Goal: Task Accomplishment & Management: Complete application form

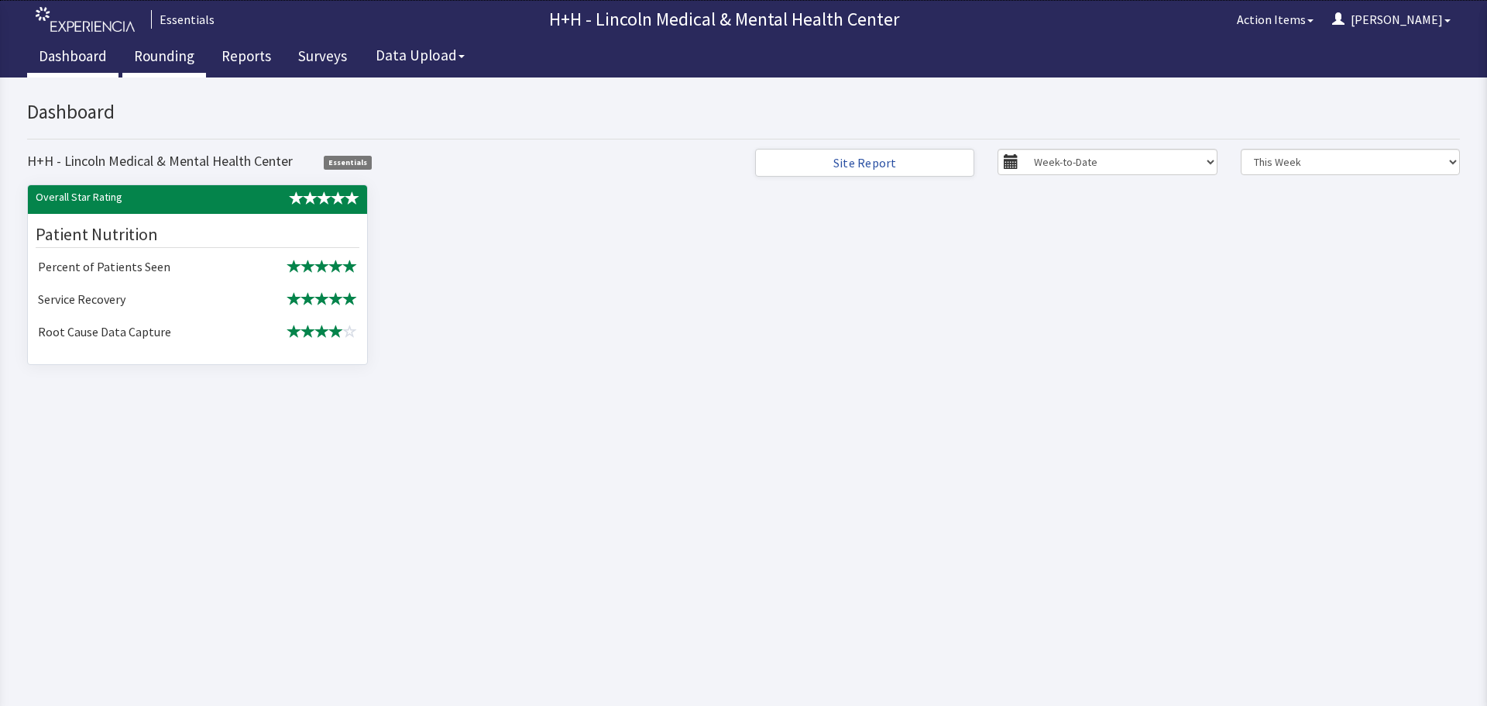
click at [158, 59] on link "Rounding" at bounding box center [164, 58] width 84 height 39
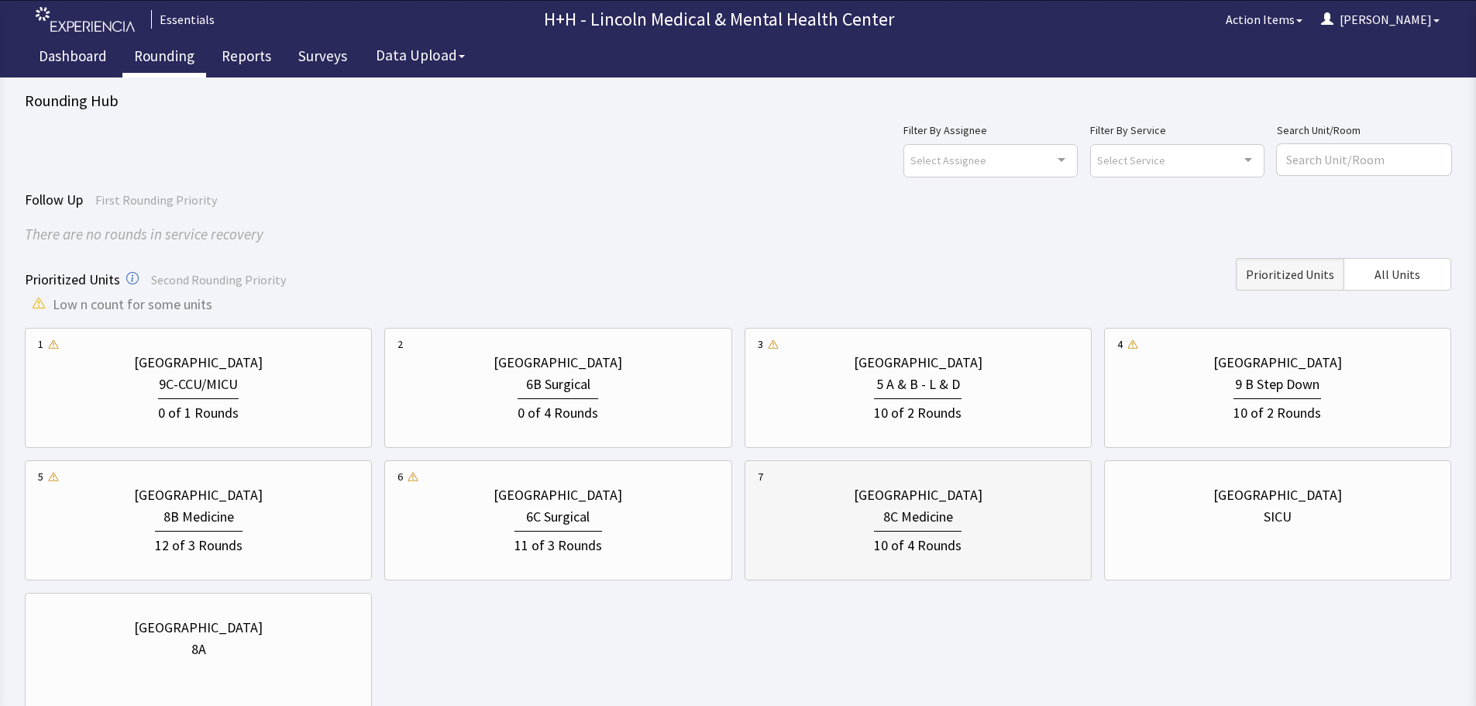
click at [865, 499] on div "[GEOGRAPHIC_DATA]" at bounding box center [918, 495] width 129 height 22
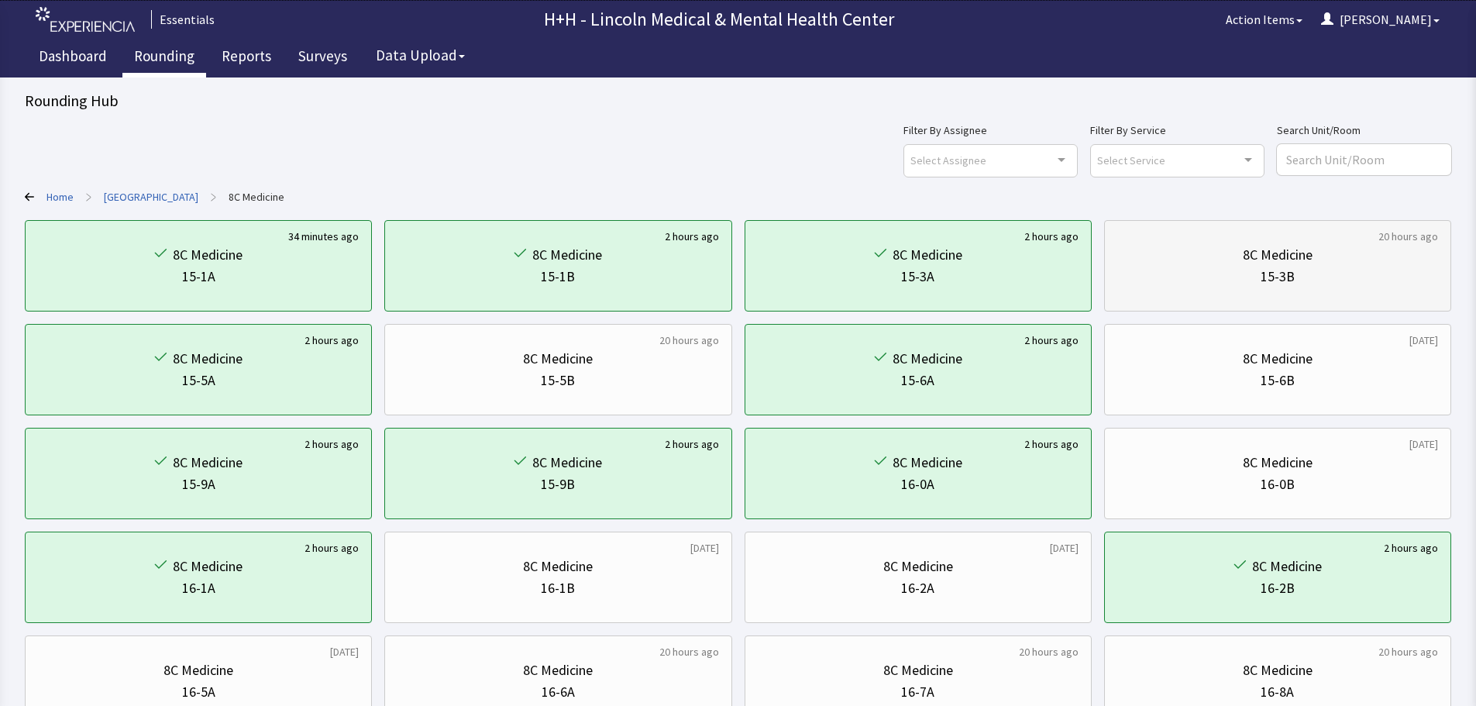
click at [1336, 280] on div "15-3B" at bounding box center [1277, 277] width 321 height 22
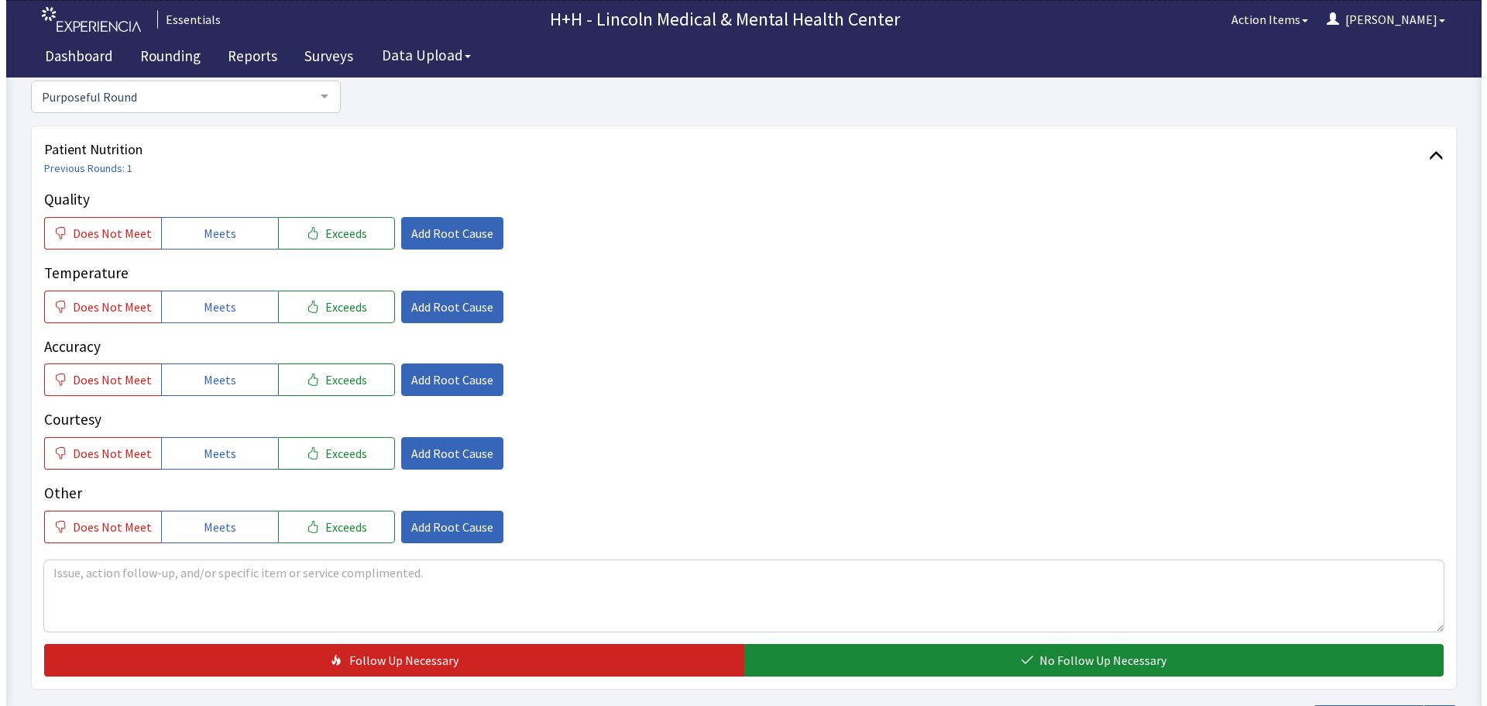
scroll to position [155, 0]
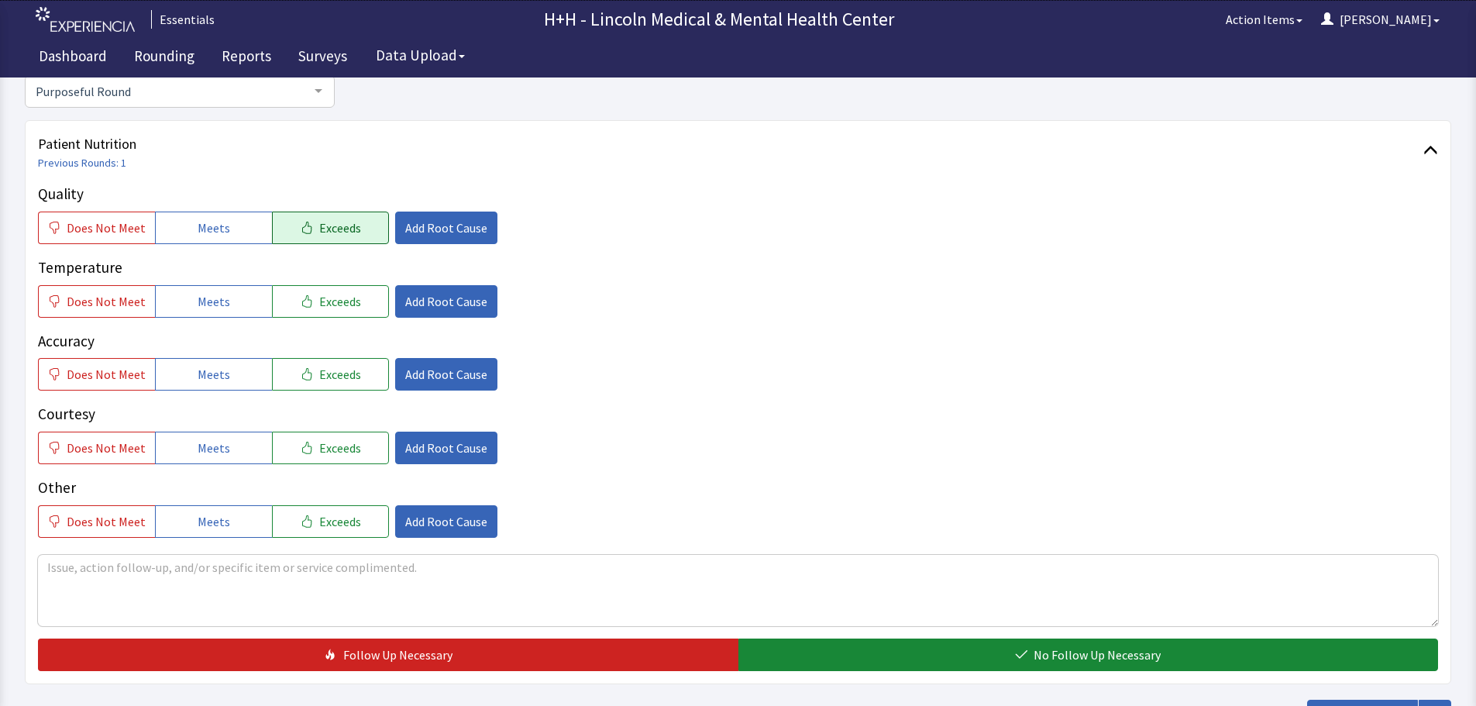
click at [340, 230] on span "Exceeds" at bounding box center [340, 227] width 42 height 19
click at [347, 296] on span "Exceeds" at bounding box center [340, 301] width 42 height 19
click at [345, 371] on span "Exceeds" at bounding box center [340, 374] width 42 height 19
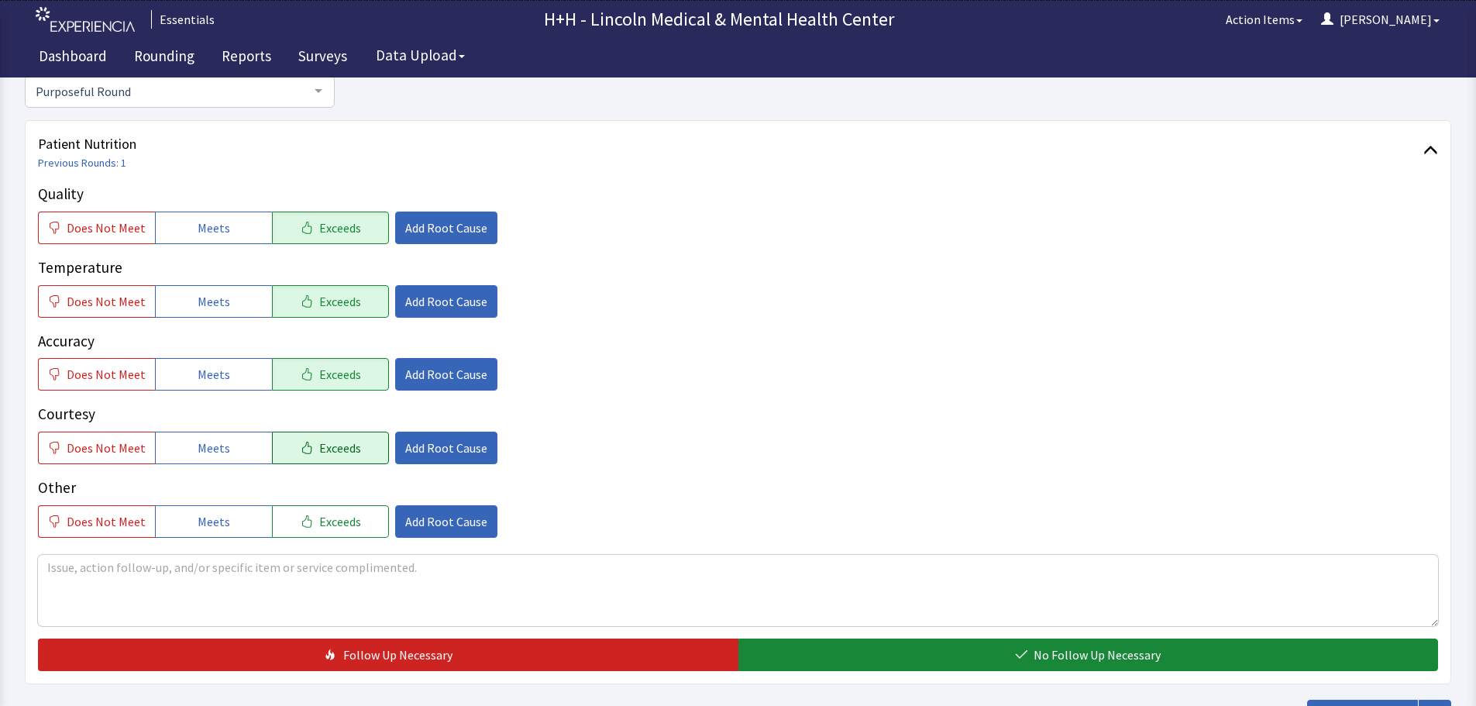
click at [335, 445] on span "Exceeds" at bounding box center [340, 447] width 42 height 19
click at [335, 514] on span "Exceeds" at bounding box center [340, 521] width 42 height 19
click at [74, 579] on textarea at bounding box center [738, 590] width 1400 height 71
type textarea "[PERSON_NAME] told us he liked his choices and our food comes hot to him."
click at [430, 524] on span "Add Root Cause" at bounding box center [446, 521] width 82 height 19
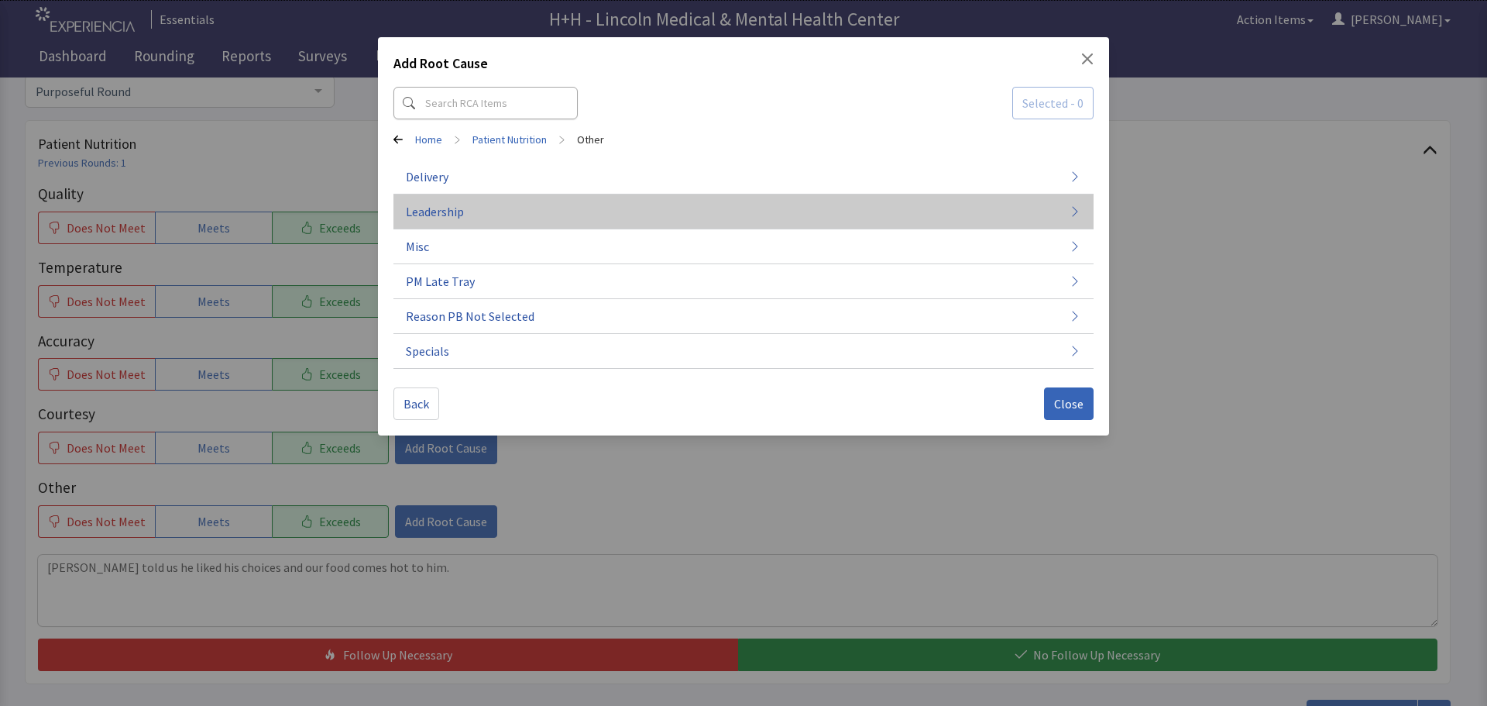
click at [493, 201] on button "Leadership" at bounding box center [744, 211] width 700 height 35
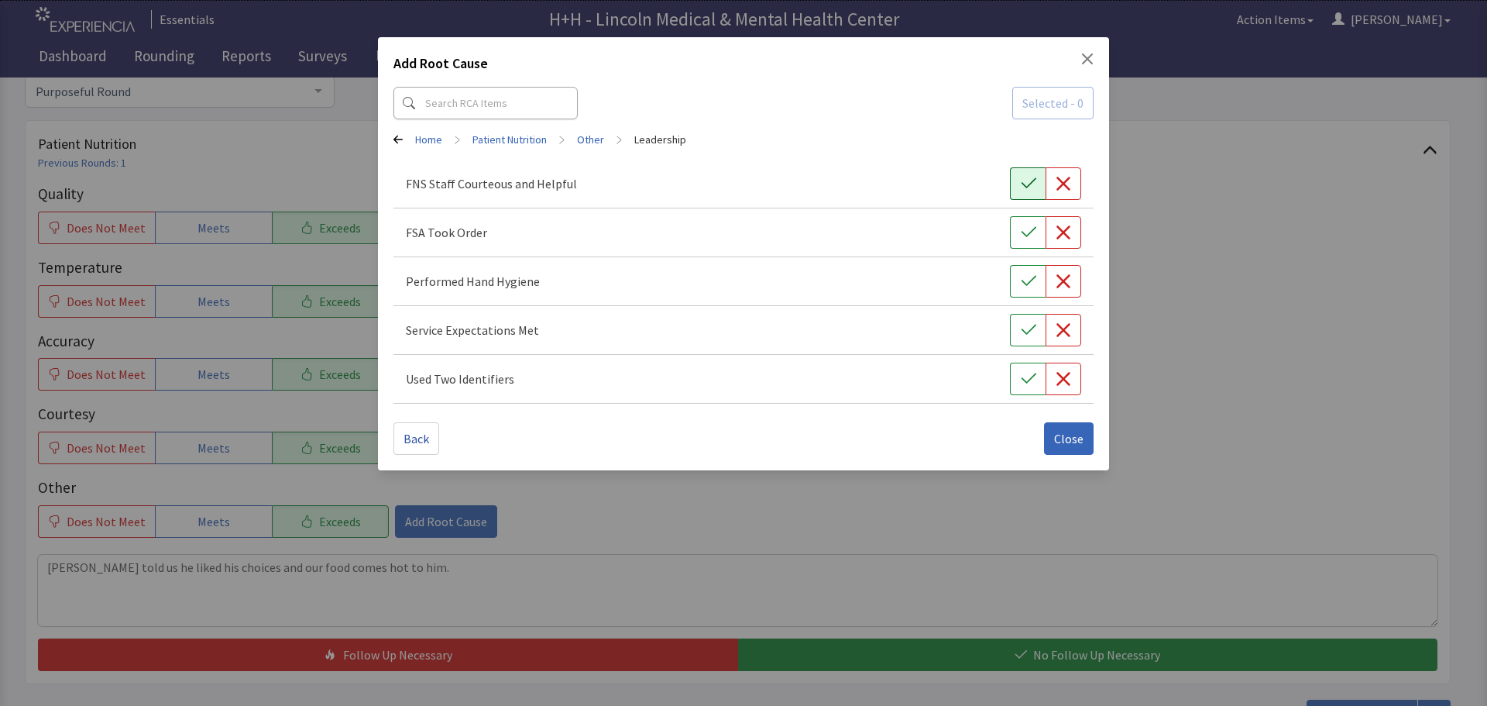
click at [1030, 182] on icon "button" at bounding box center [1028, 183] width 15 height 15
click at [1037, 234] on button "button" at bounding box center [1028, 232] width 36 height 33
click at [1036, 270] on button "button" at bounding box center [1028, 281] width 36 height 33
click at [1026, 325] on icon "button" at bounding box center [1028, 329] width 15 height 15
click at [1024, 378] on icon "button" at bounding box center [1028, 378] width 15 height 15
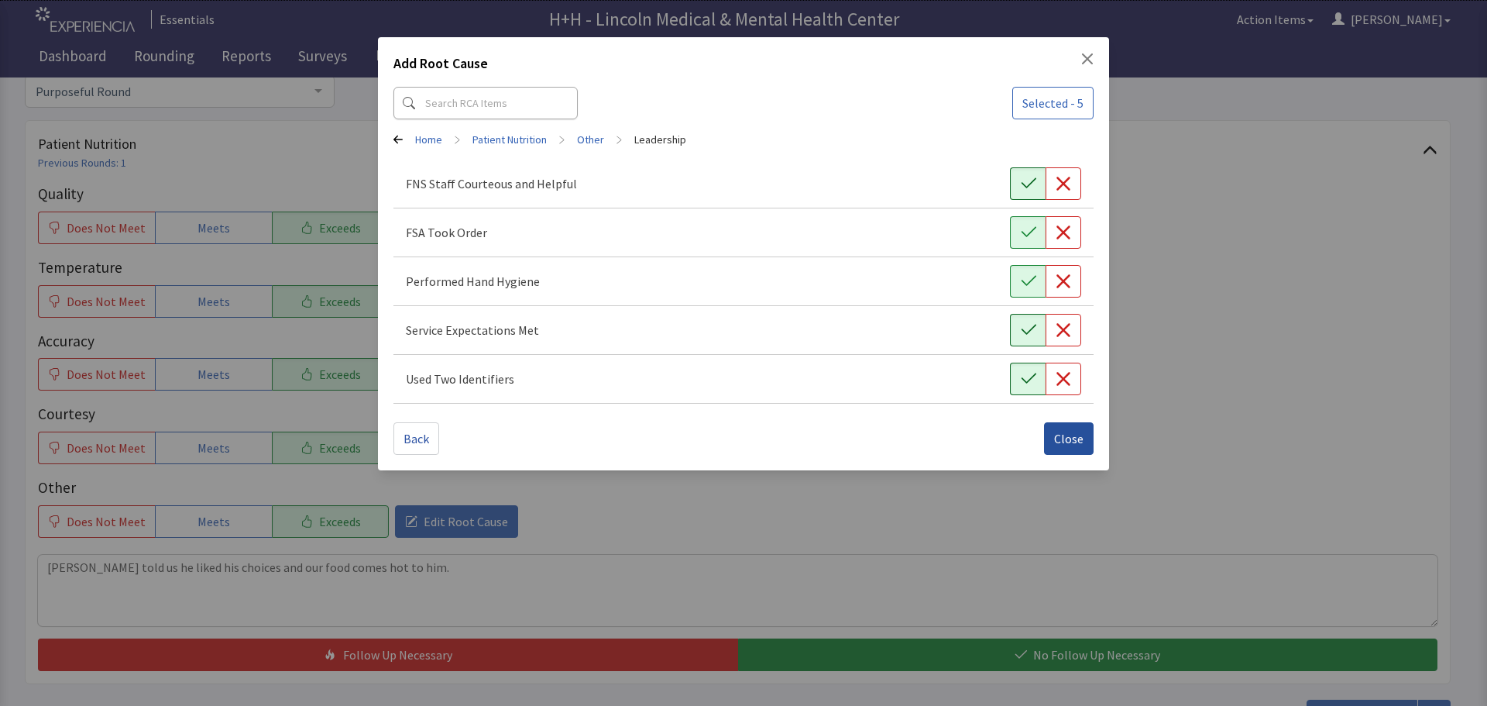
click at [1061, 433] on span "Close" at bounding box center [1068, 438] width 29 height 19
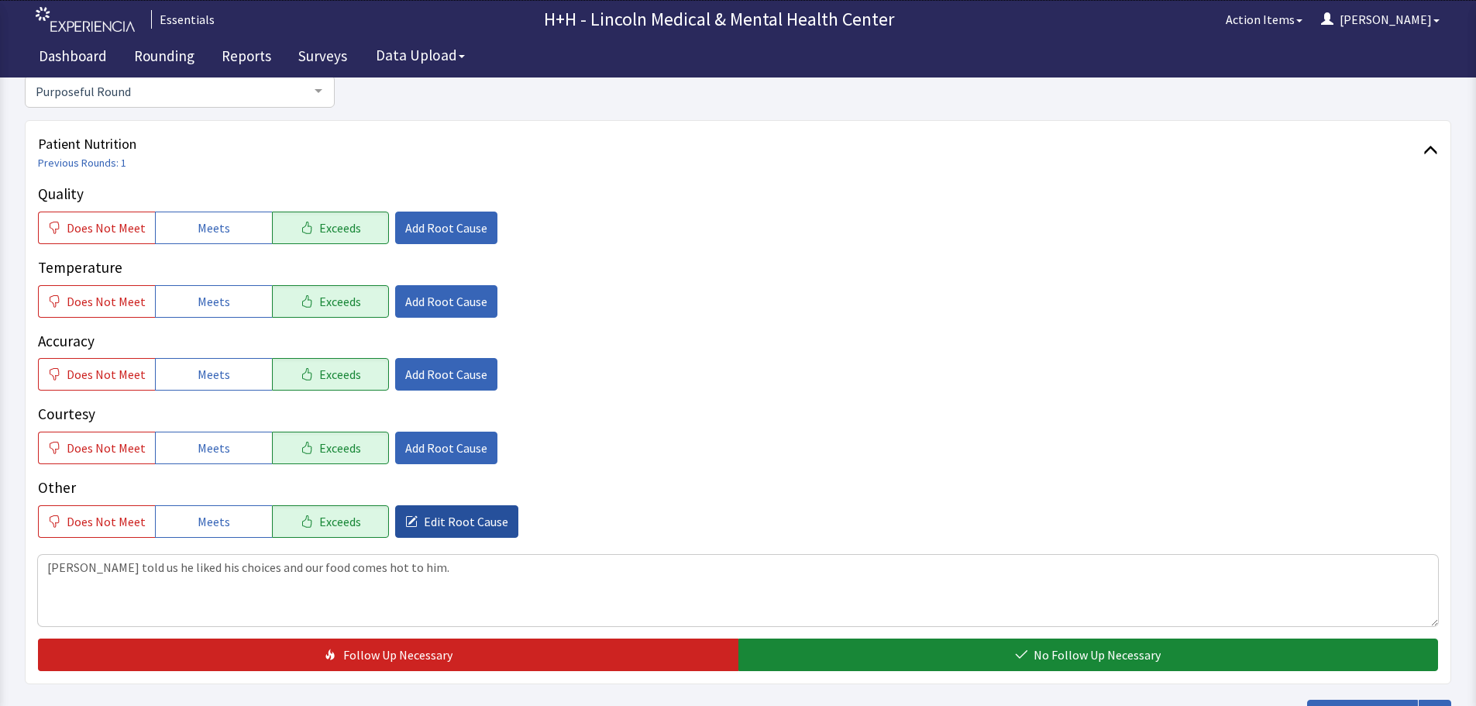
click at [477, 514] on span "Edit Root Cause" at bounding box center [466, 521] width 84 height 19
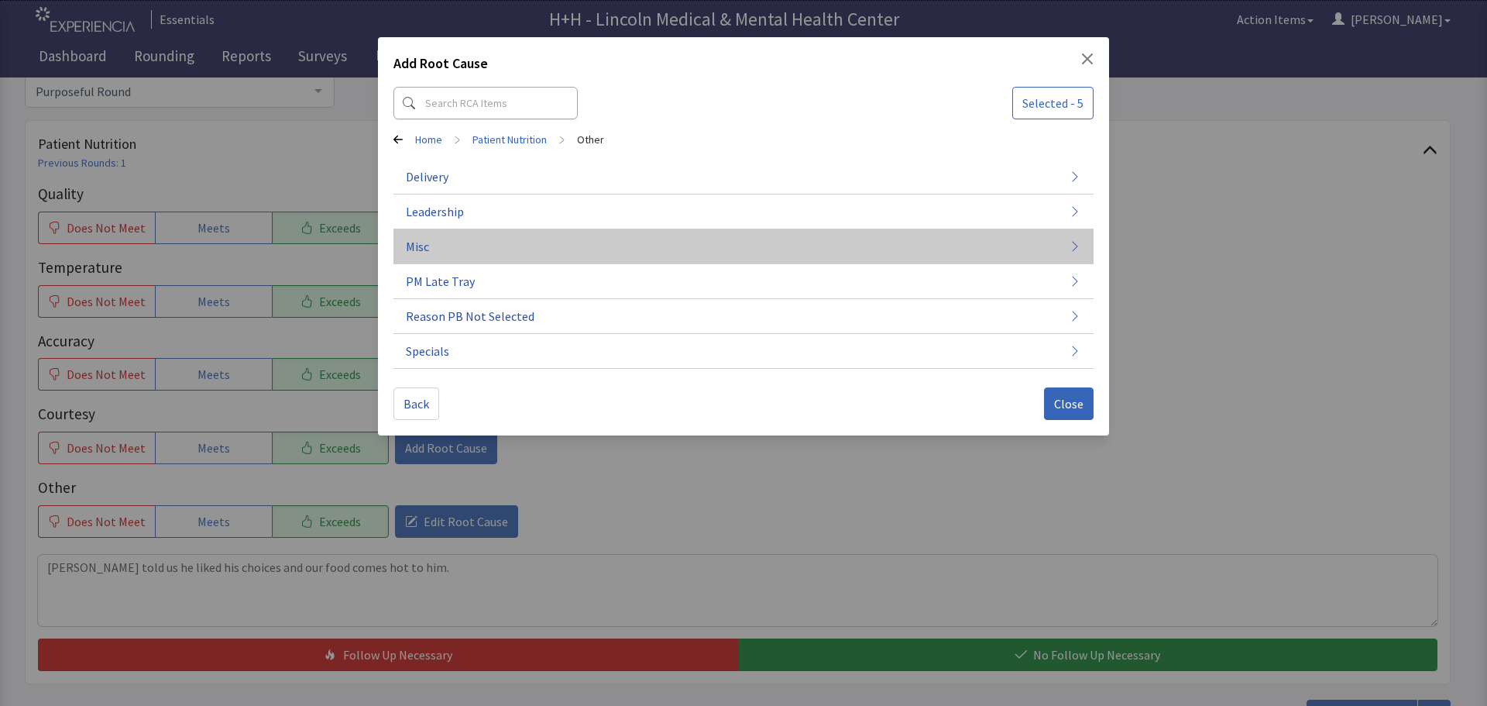
click at [452, 253] on button "Misc" at bounding box center [744, 246] width 700 height 35
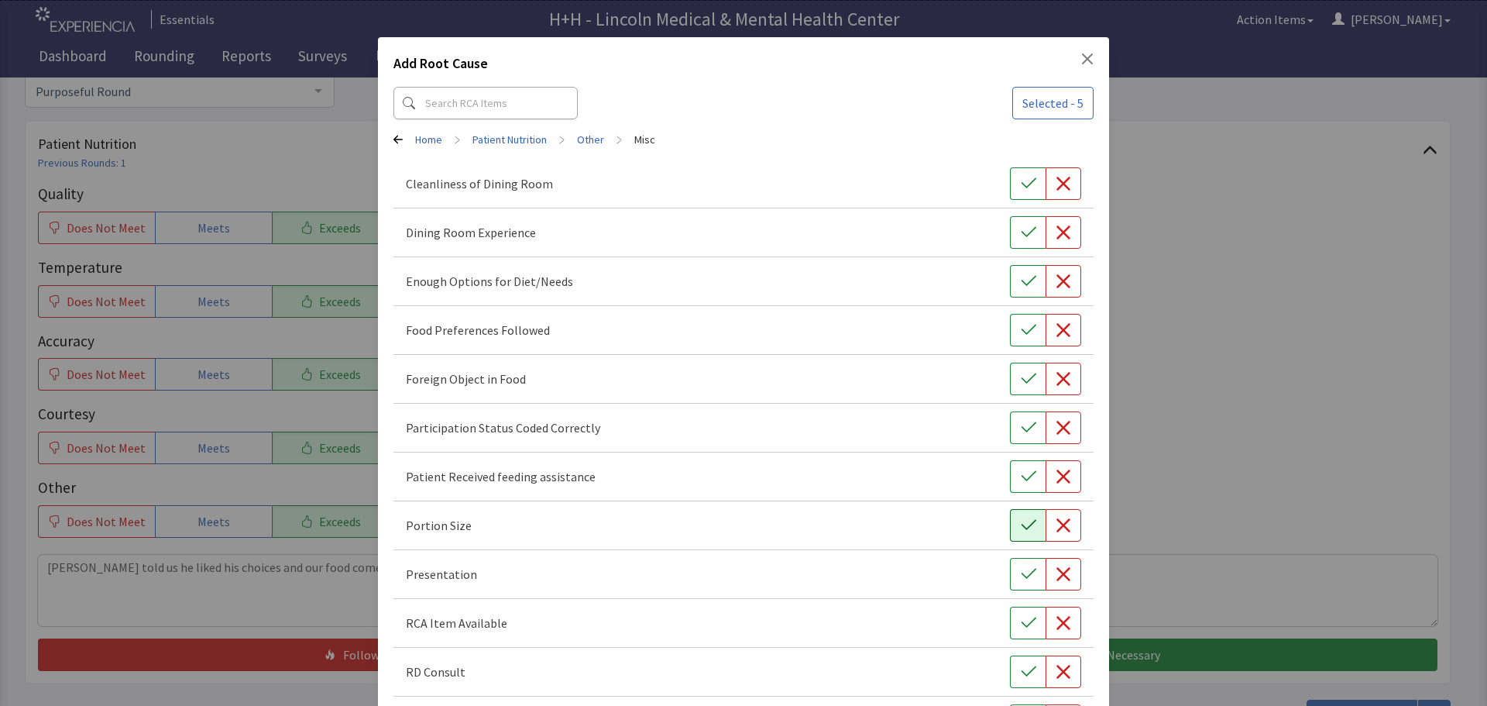
click at [1021, 524] on icon "button" at bounding box center [1028, 524] width 15 height 15
click at [1021, 576] on icon "button" at bounding box center [1028, 574] width 15 height 10
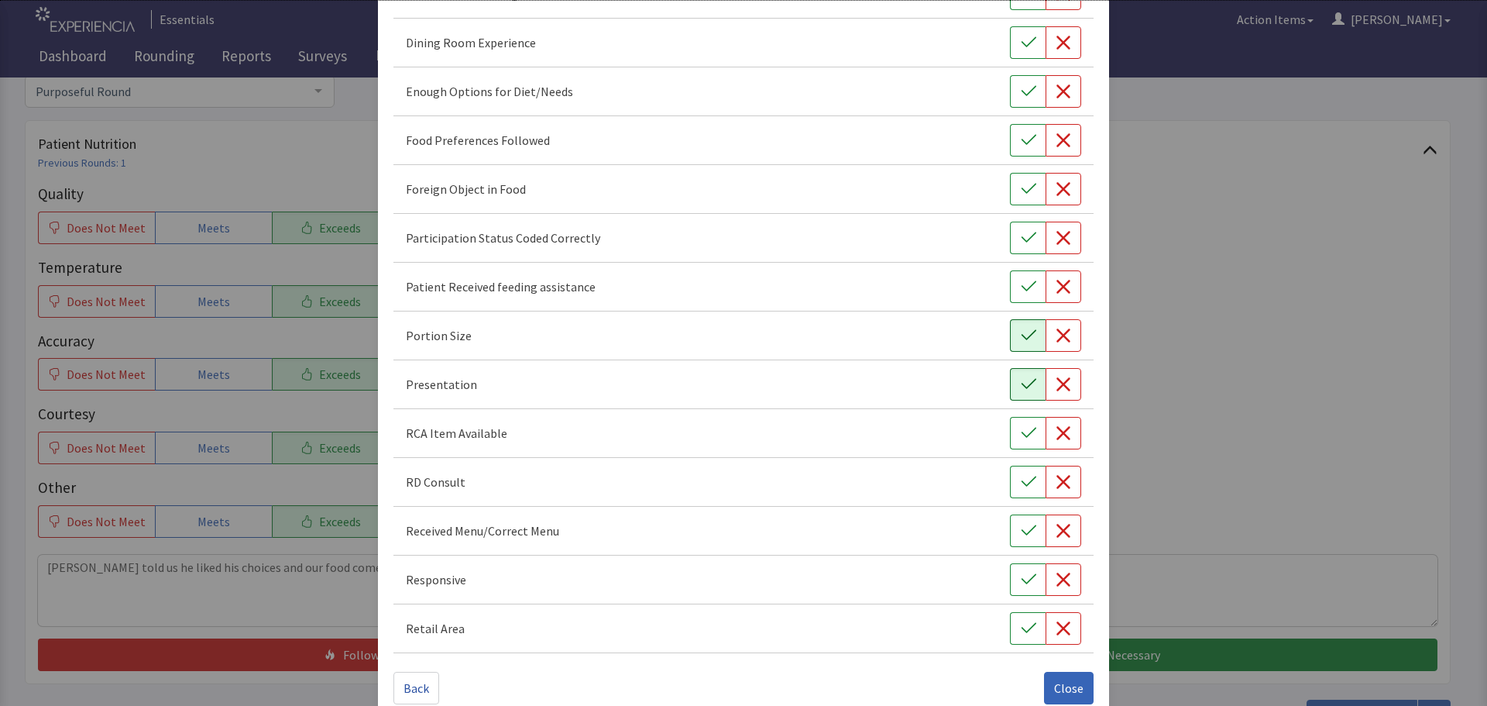
scroll to position [216, 0]
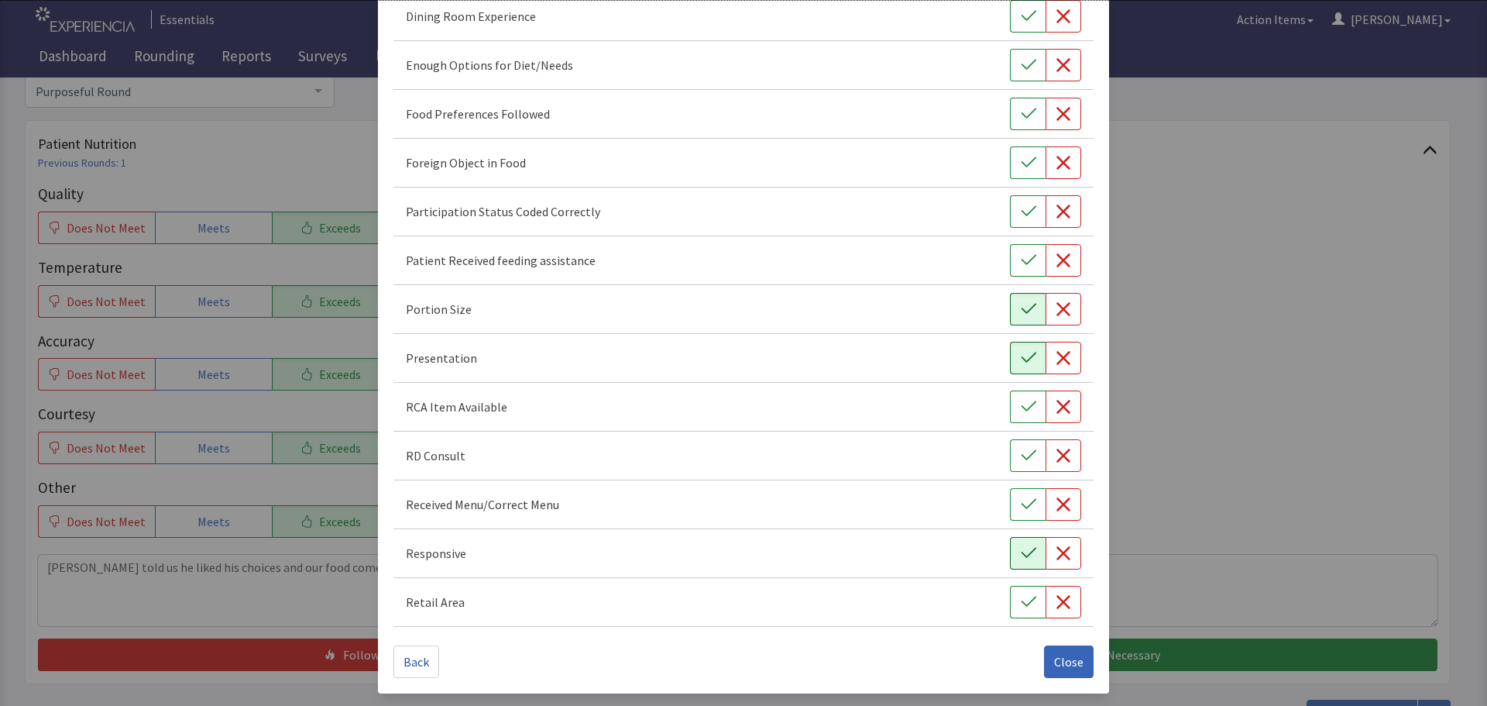
click at [1021, 554] on icon "button" at bounding box center [1028, 553] width 15 height 10
click at [1021, 110] on icon "button" at bounding box center [1028, 113] width 15 height 15
click at [1061, 669] on span "Close" at bounding box center [1068, 661] width 29 height 19
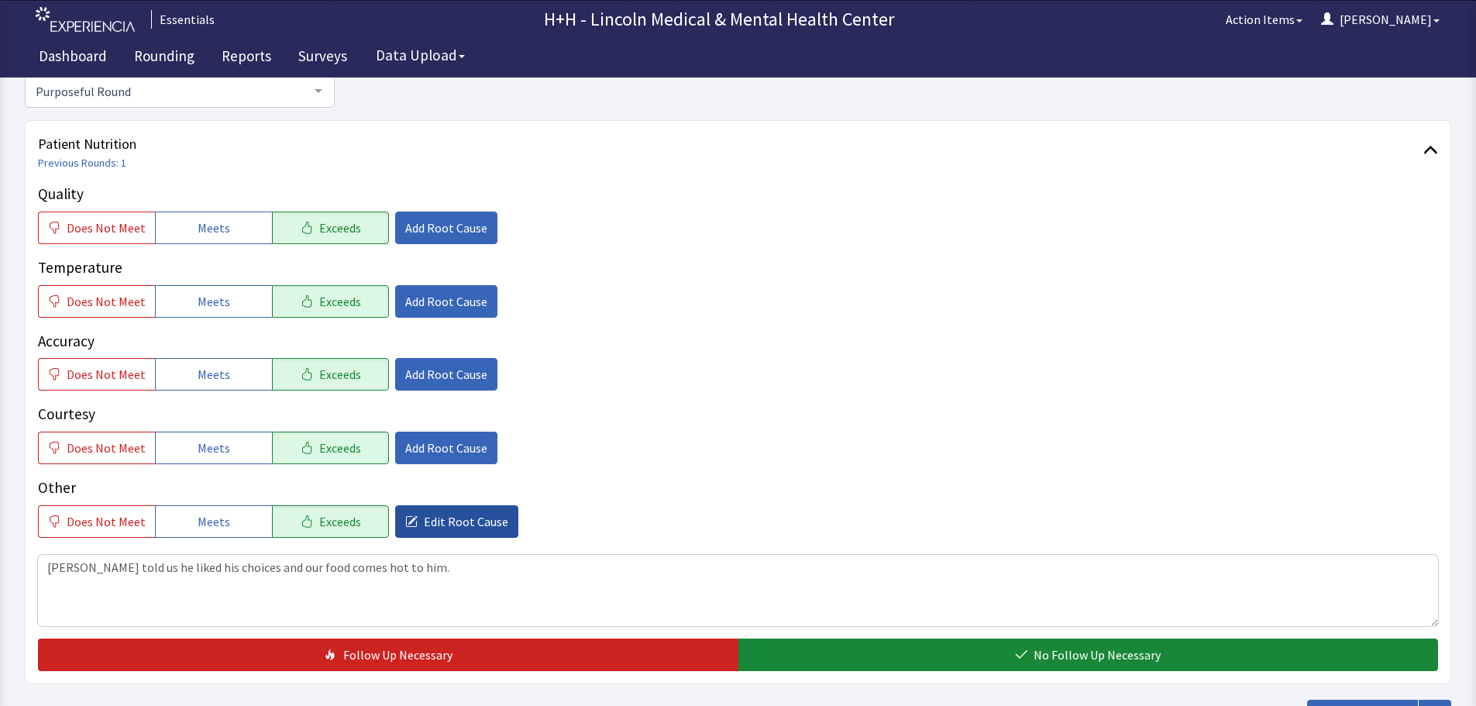
click at [481, 528] on span "Edit Root Cause" at bounding box center [466, 521] width 84 height 19
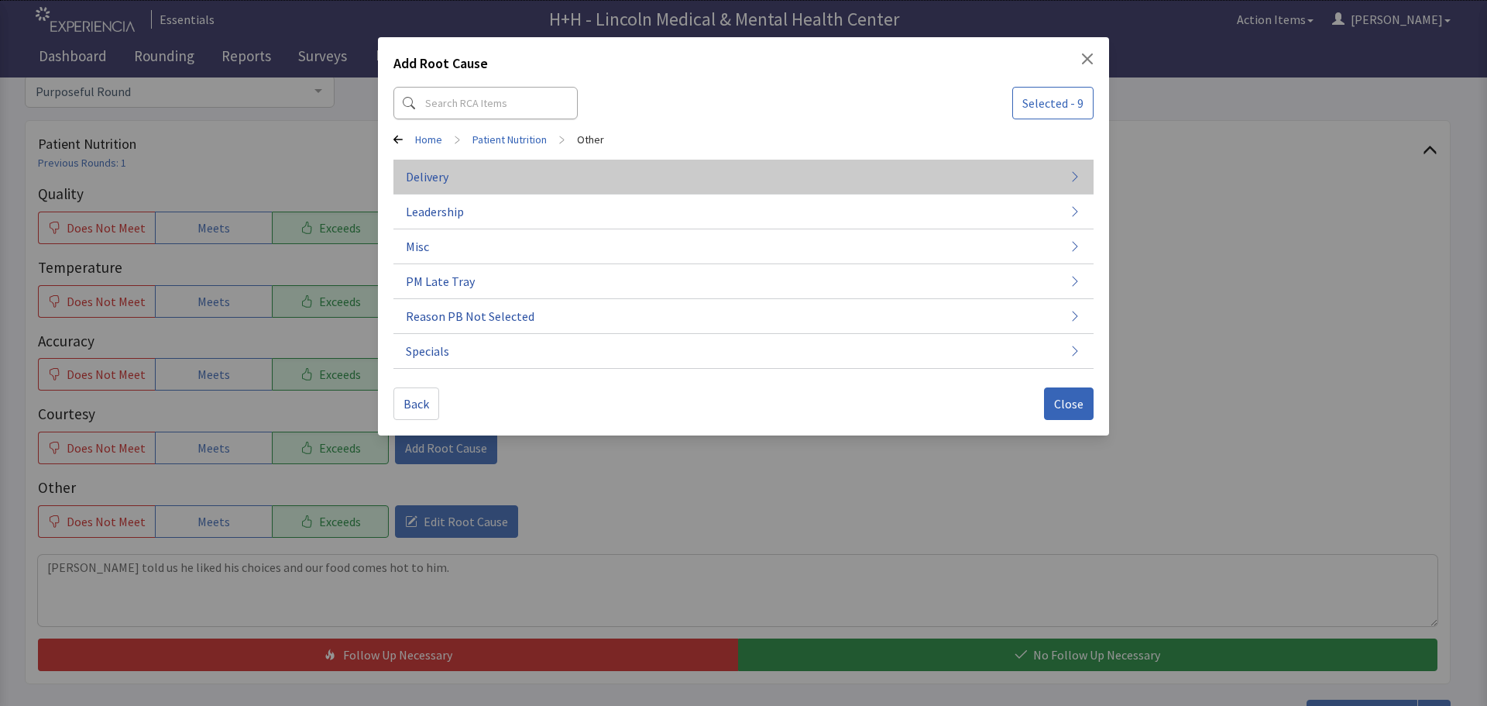
click at [496, 168] on button "Delivery" at bounding box center [744, 177] width 700 height 35
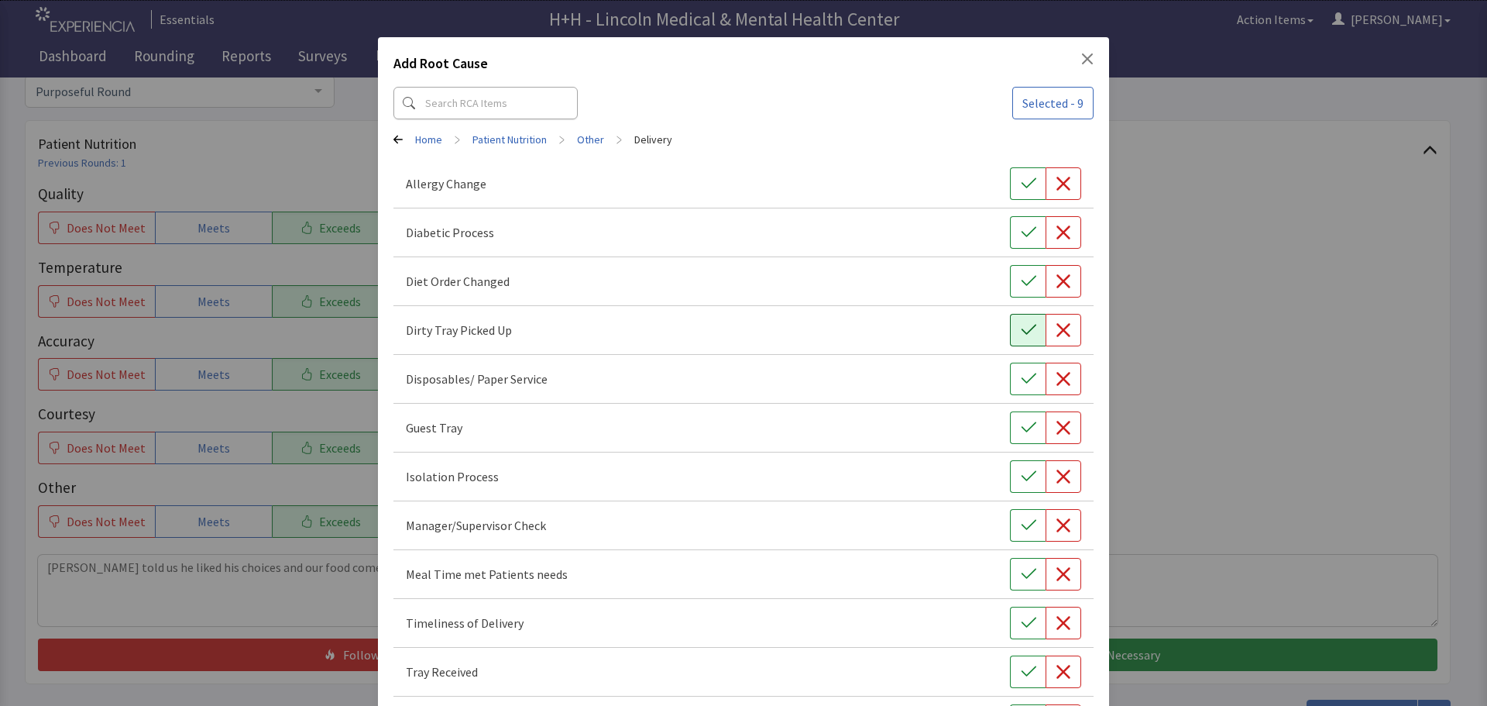
click at [1021, 332] on icon "button" at bounding box center [1028, 329] width 15 height 15
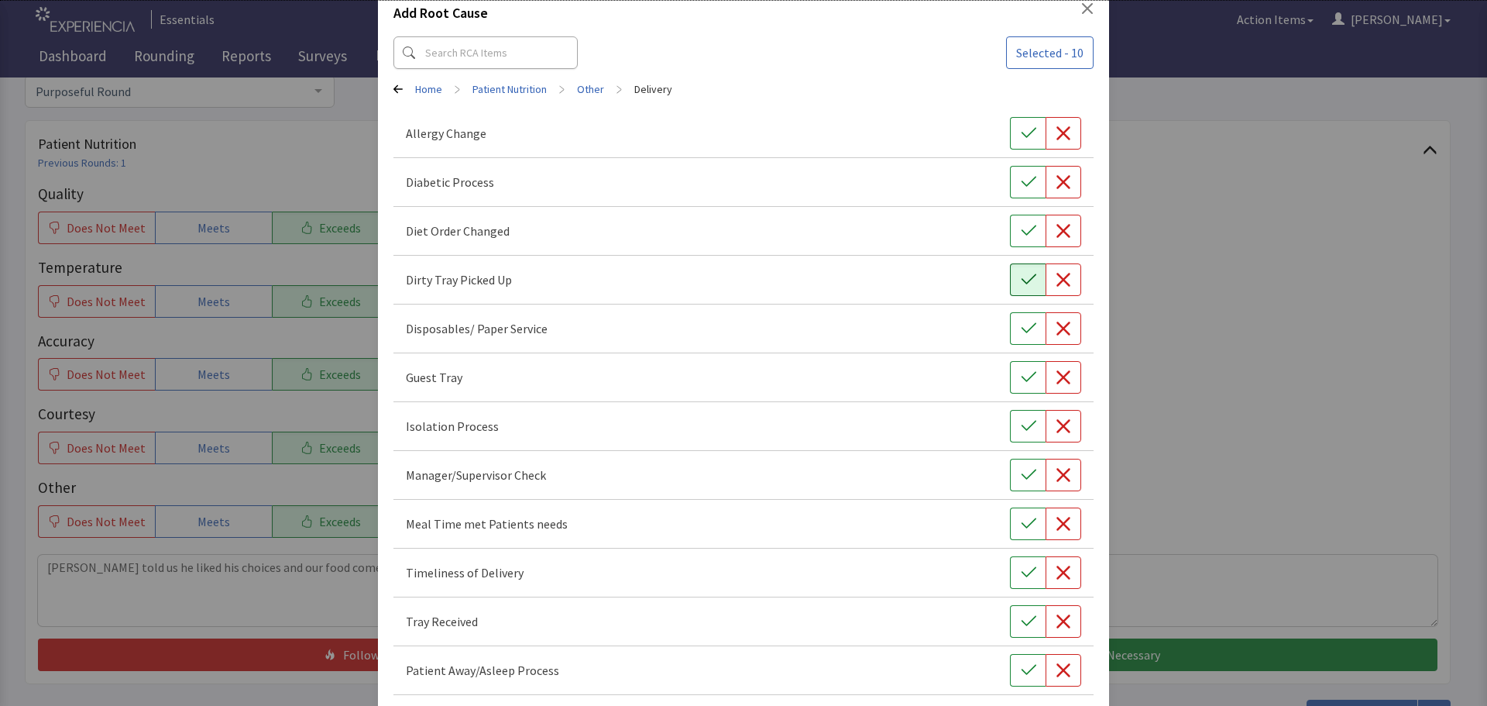
scroll to position [77, 0]
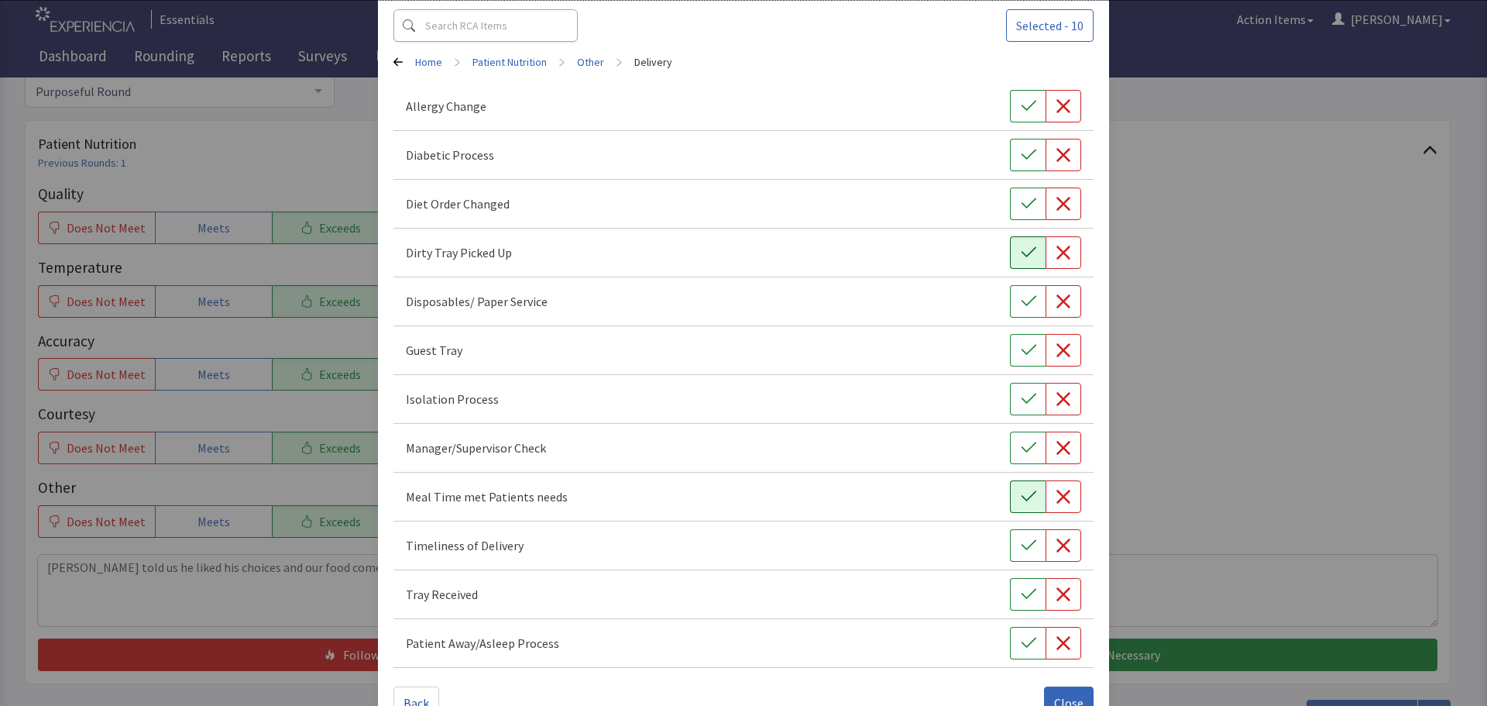
click at [1021, 493] on icon "button" at bounding box center [1028, 496] width 15 height 15
click at [1029, 538] on button "button" at bounding box center [1028, 545] width 36 height 33
click at [1027, 594] on icon "button" at bounding box center [1028, 593] width 15 height 15
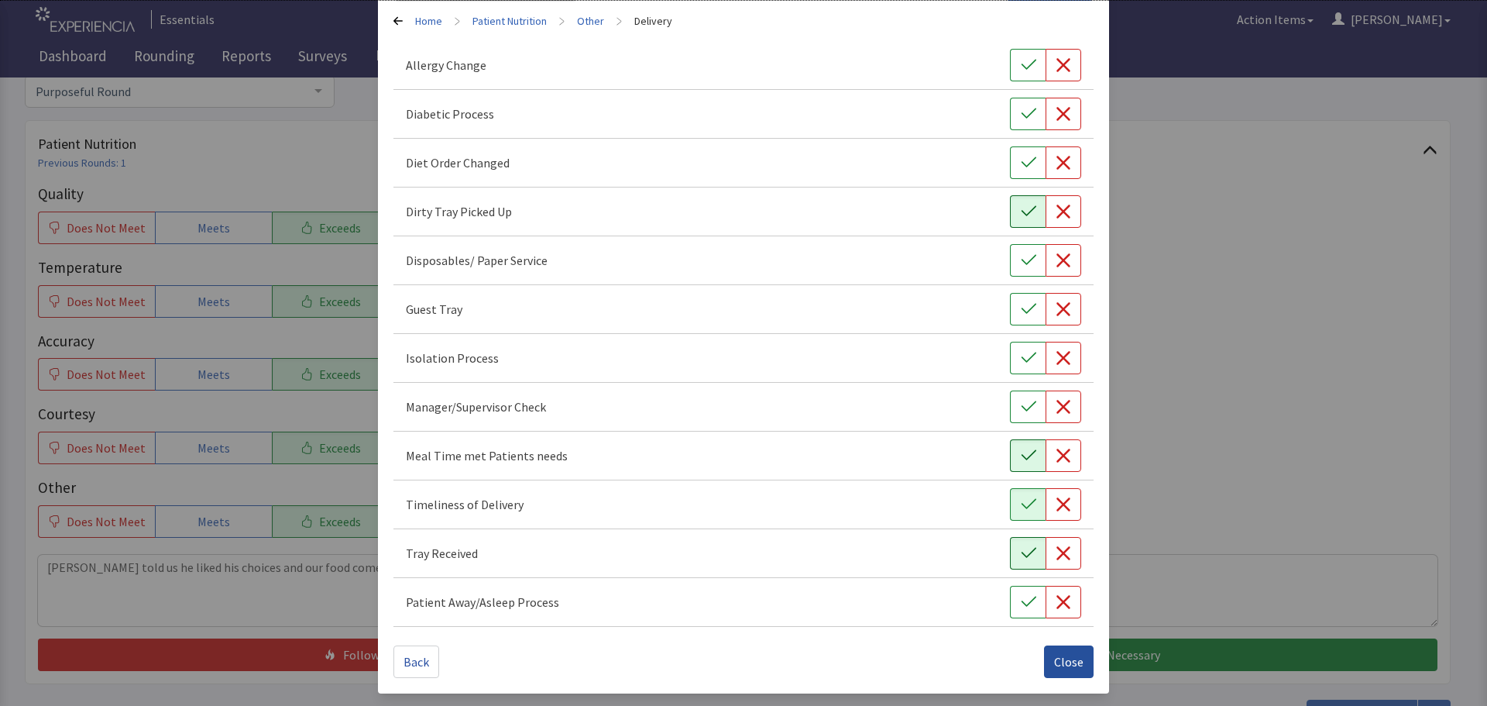
click at [1054, 653] on span "Close" at bounding box center [1068, 661] width 29 height 19
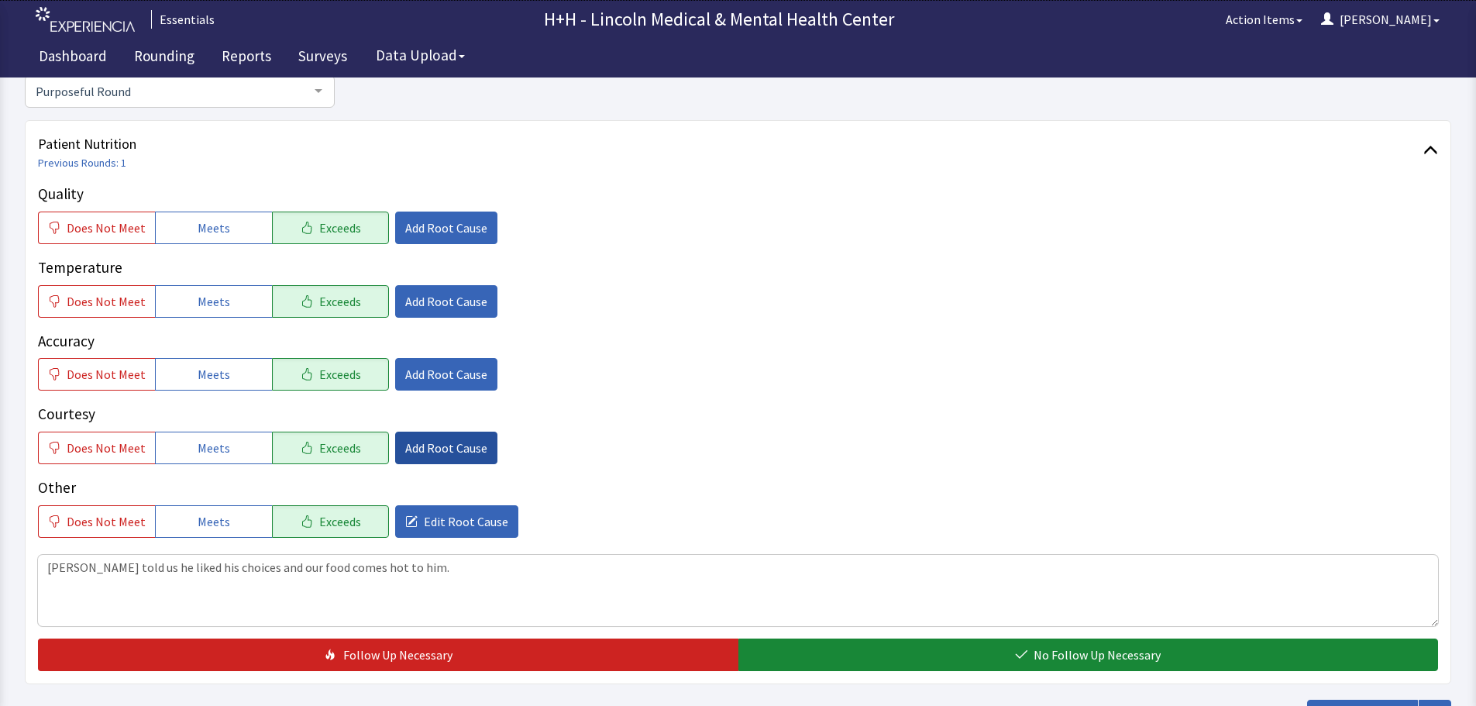
click at [442, 443] on span "Add Root Cause" at bounding box center [446, 447] width 82 height 19
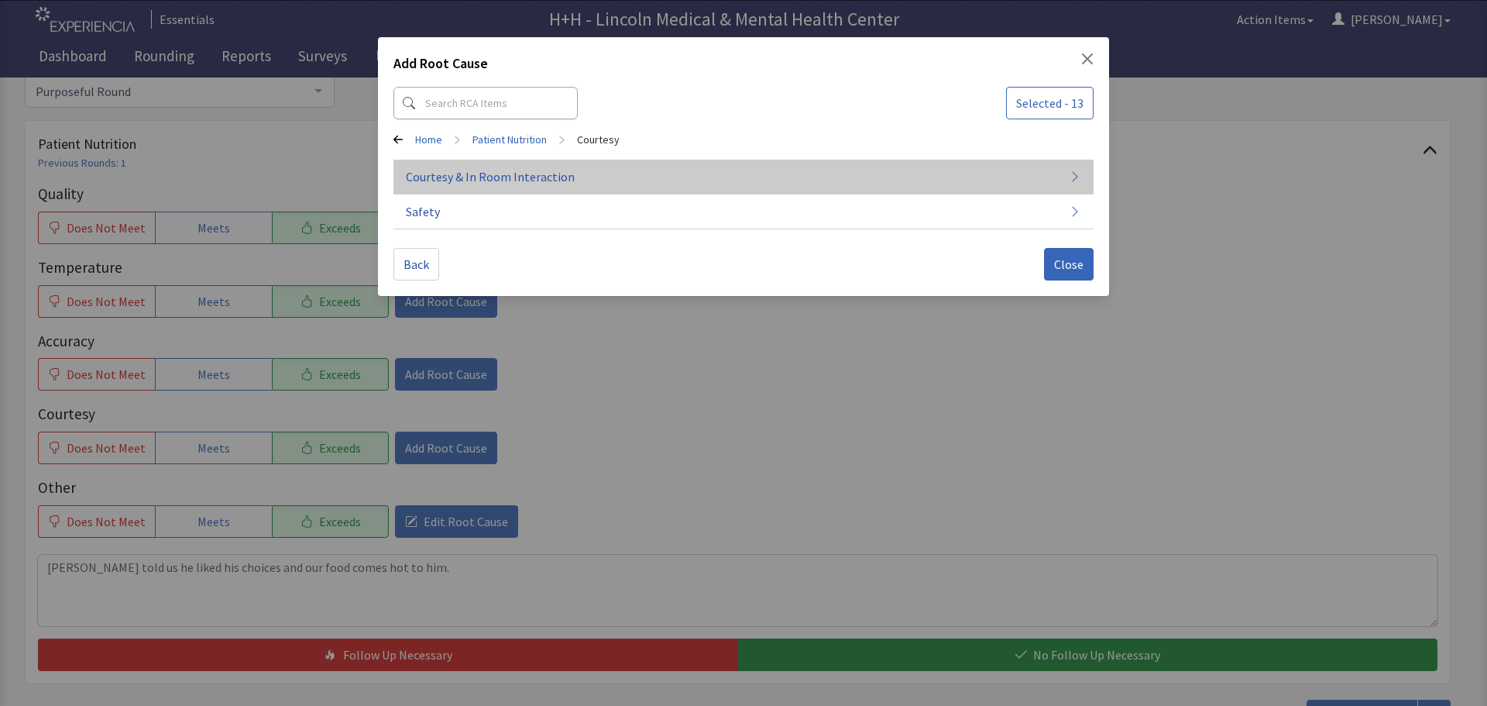
click at [486, 177] on span "Courtesy & In Room Interaction" at bounding box center [490, 176] width 169 height 19
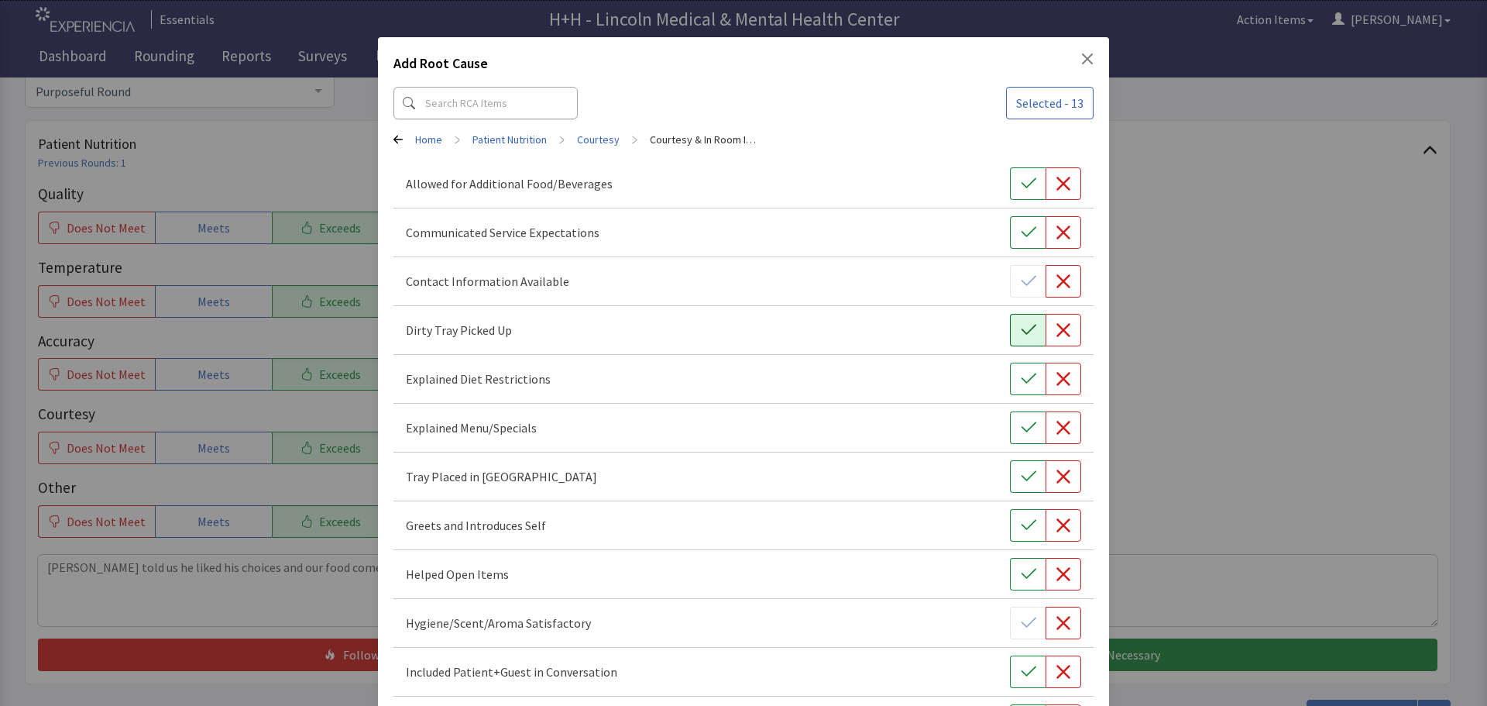
click at [1021, 335] on icon "button" at bounding box center [1028, 329] width 15 height 15
click at [1021, 477] on icon "button" at bounding box center [1028, 476] width 15 height 10
click at [1026, 527] on icon "button" at bounding box center [1028, 524] width 15 height 15
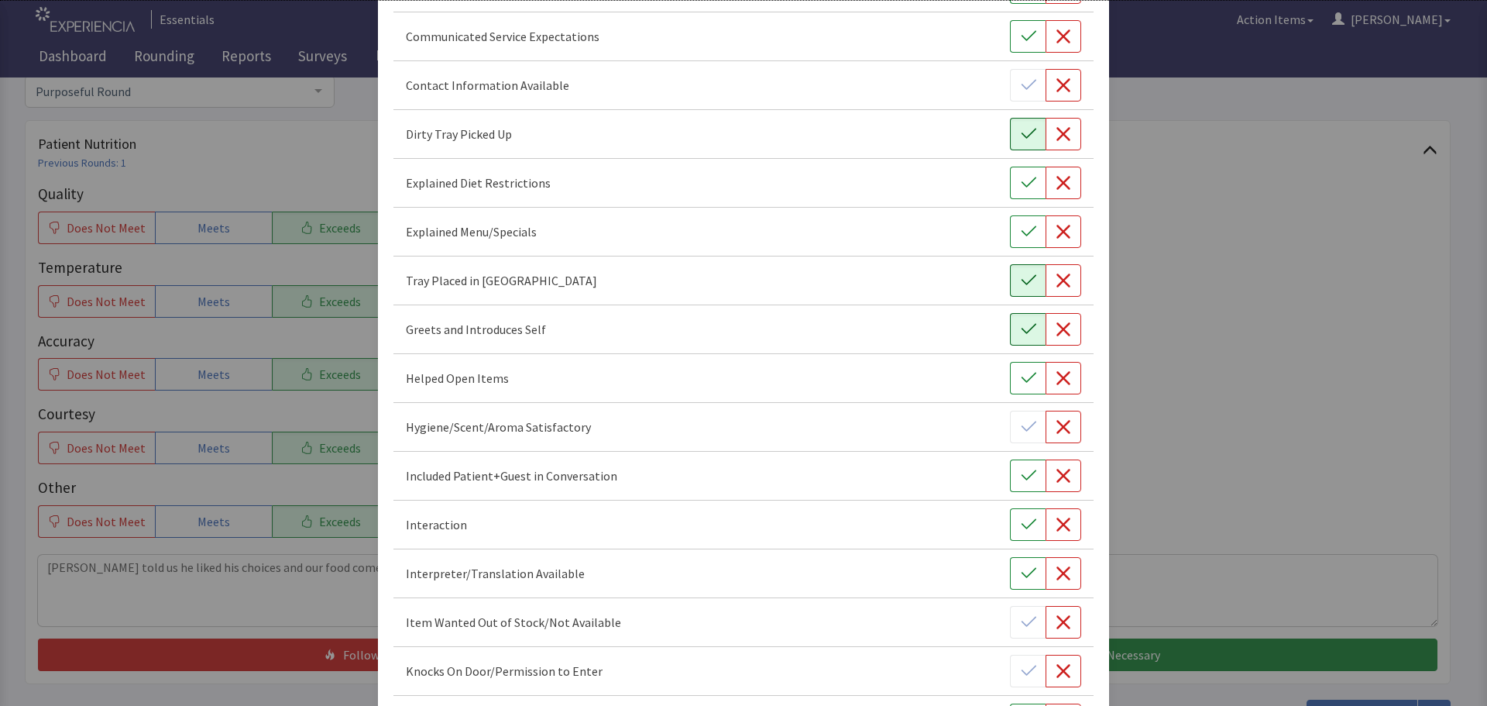
scroll to position [232, 0]
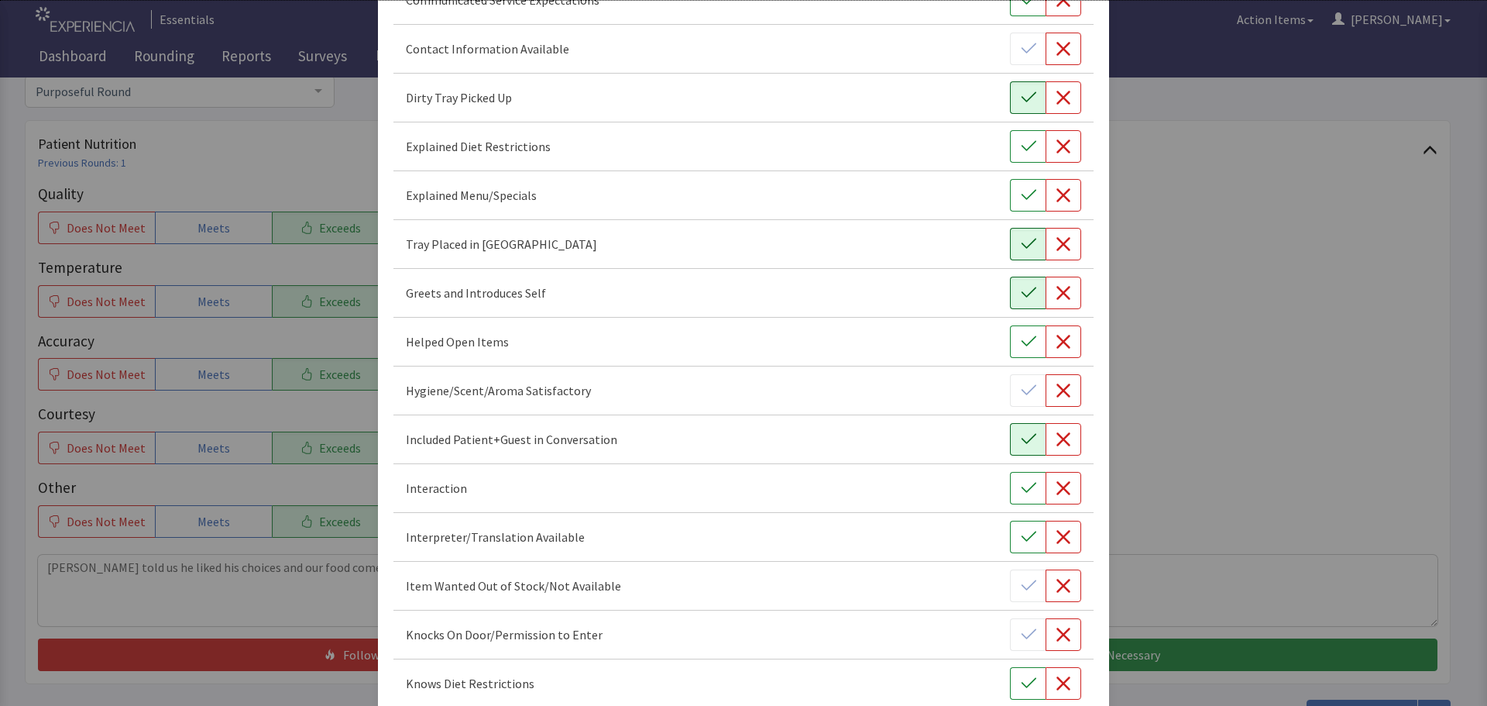
click at [1021, 439] on icon "button" at bounding box center [1028, 439] width 15 height 15
click at [1021, 488] on icon "button" at bounding box center [1028, 488] width 15 height 10
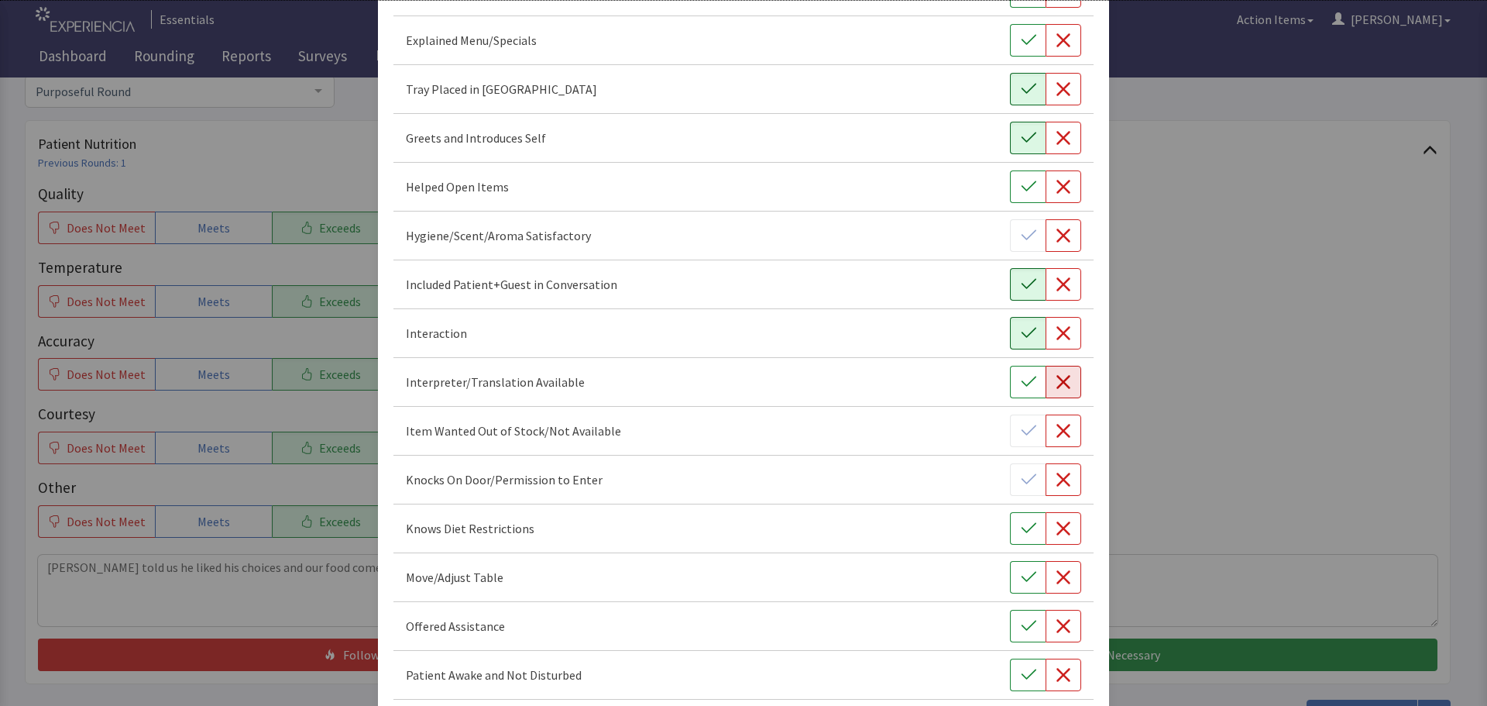
scroll to position [465, 0]
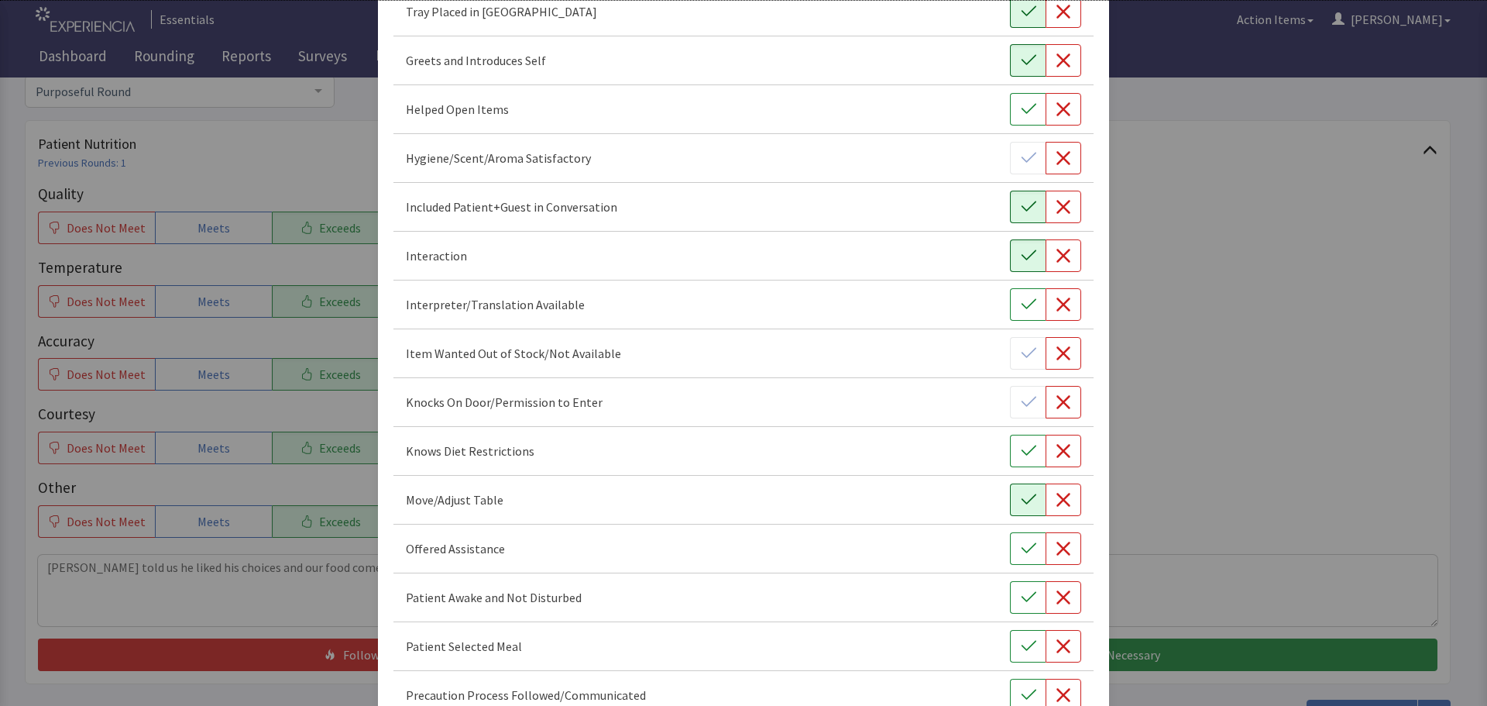
click at [1010, 507] on button "button" at bounding box center [1028, 499] width 36 height 33
click at [1010, 599] on button "button" at bounding box center [1028, 597] width 36 height 33
click at [1021, 546] on icon "button" at bounding box center [1028, 548] width 15 height 15
click at [1022, 640] on icon "button" at bounding box center [1028, 645] width 15 height 15
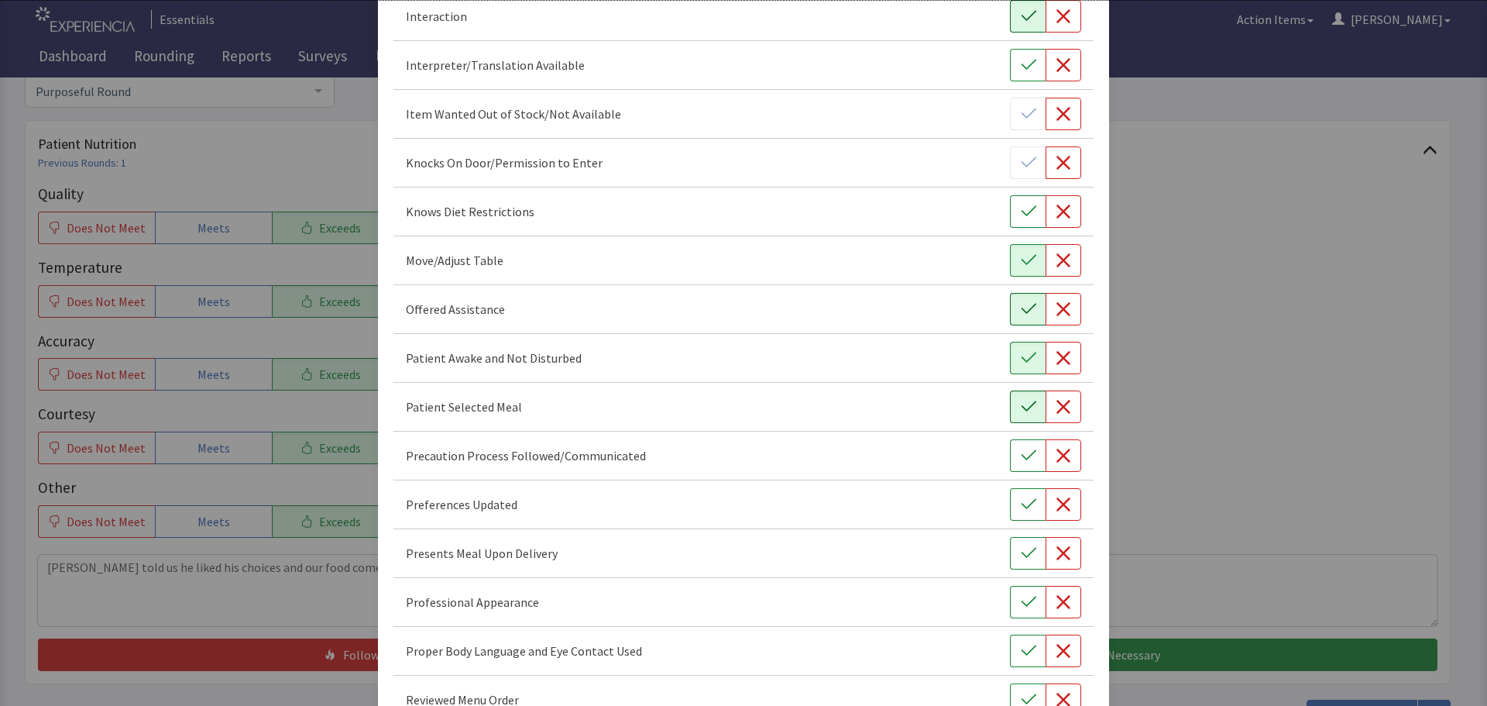
scroll to position [775, 0]
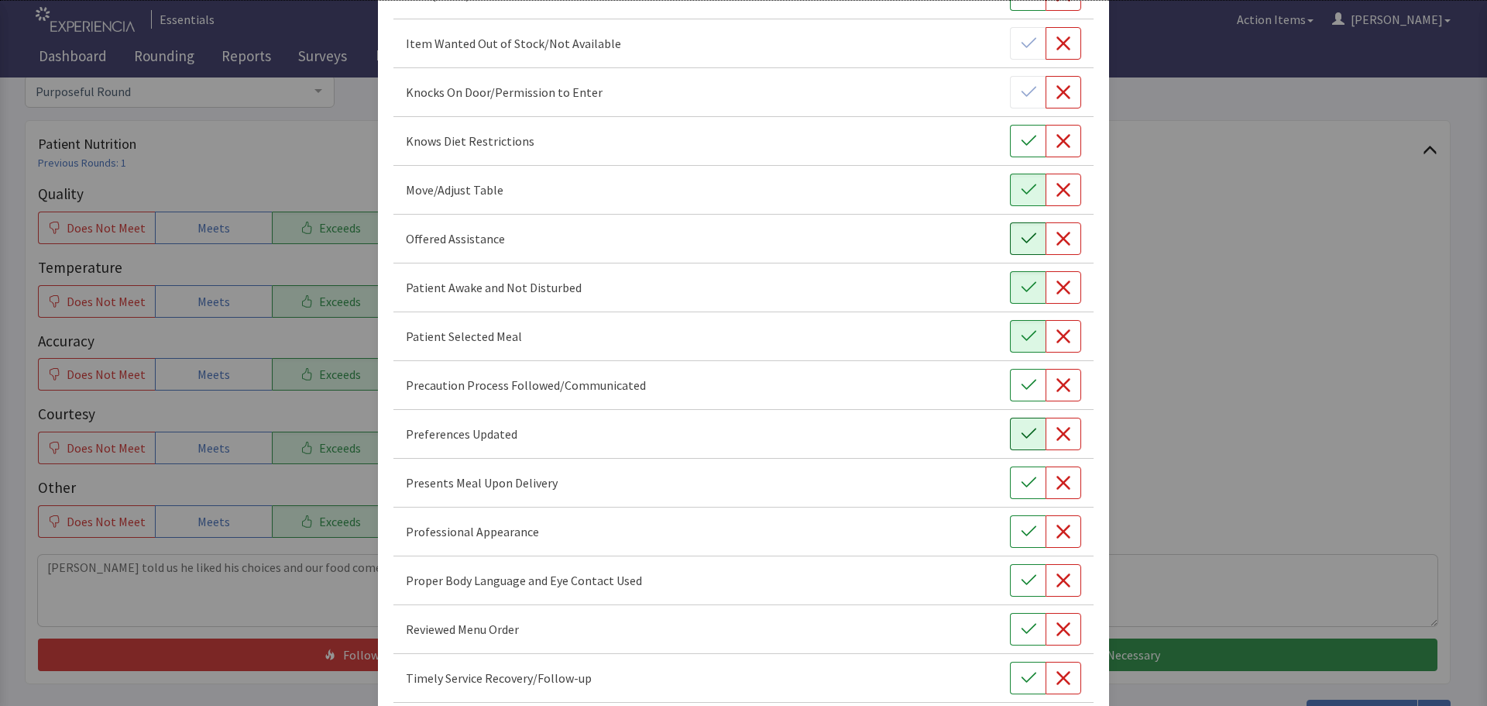
click at [1010, 434] on button "button" at bounding box center [1028, 434] width 36 height 33
click at [1021, 481] on icon "button" at bounding box center [1028, 482] width 15 height 15
click at [1021, 529] on icon "button" at bounding box center [1028, 531] width 15 height 15
click at [1021, 579] on icon "button" at bounding box center [1028, 579] width 15 height 15
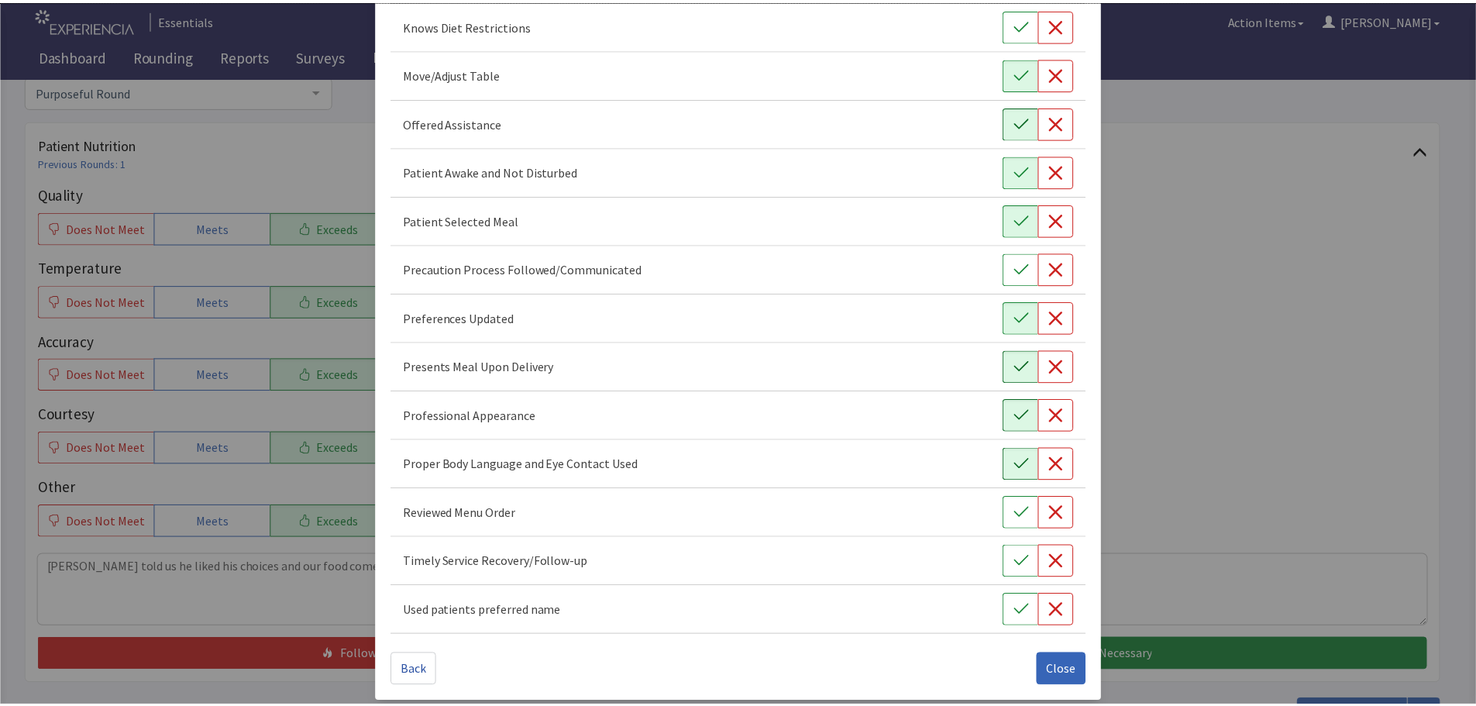
scroll to position [899, 0]
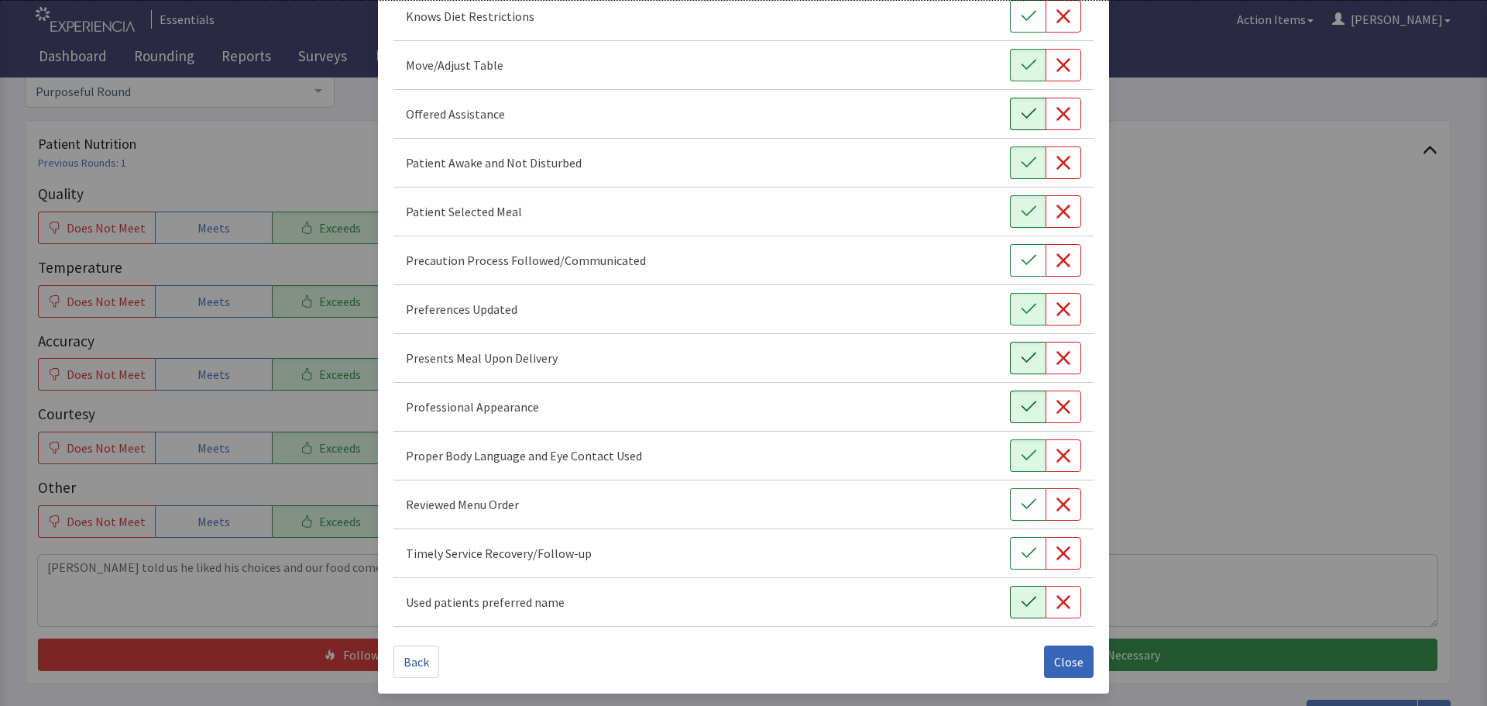
click at [1021, 600] on icon "button" at bounding box center [1028, 601] width 15 height 15
click at [1030, 546] on button "button" at bounding box center [1028, 553] width 36 height 33
click at [1021, 500] on icon "button" at bounding box center [1028, 504] width 15 height 15
click at [1060, 656] on span "Close" at bounding box center [1068, 661] width 29 height 19
